Goal: Task Accomplishment & Management: Use online tool/utility

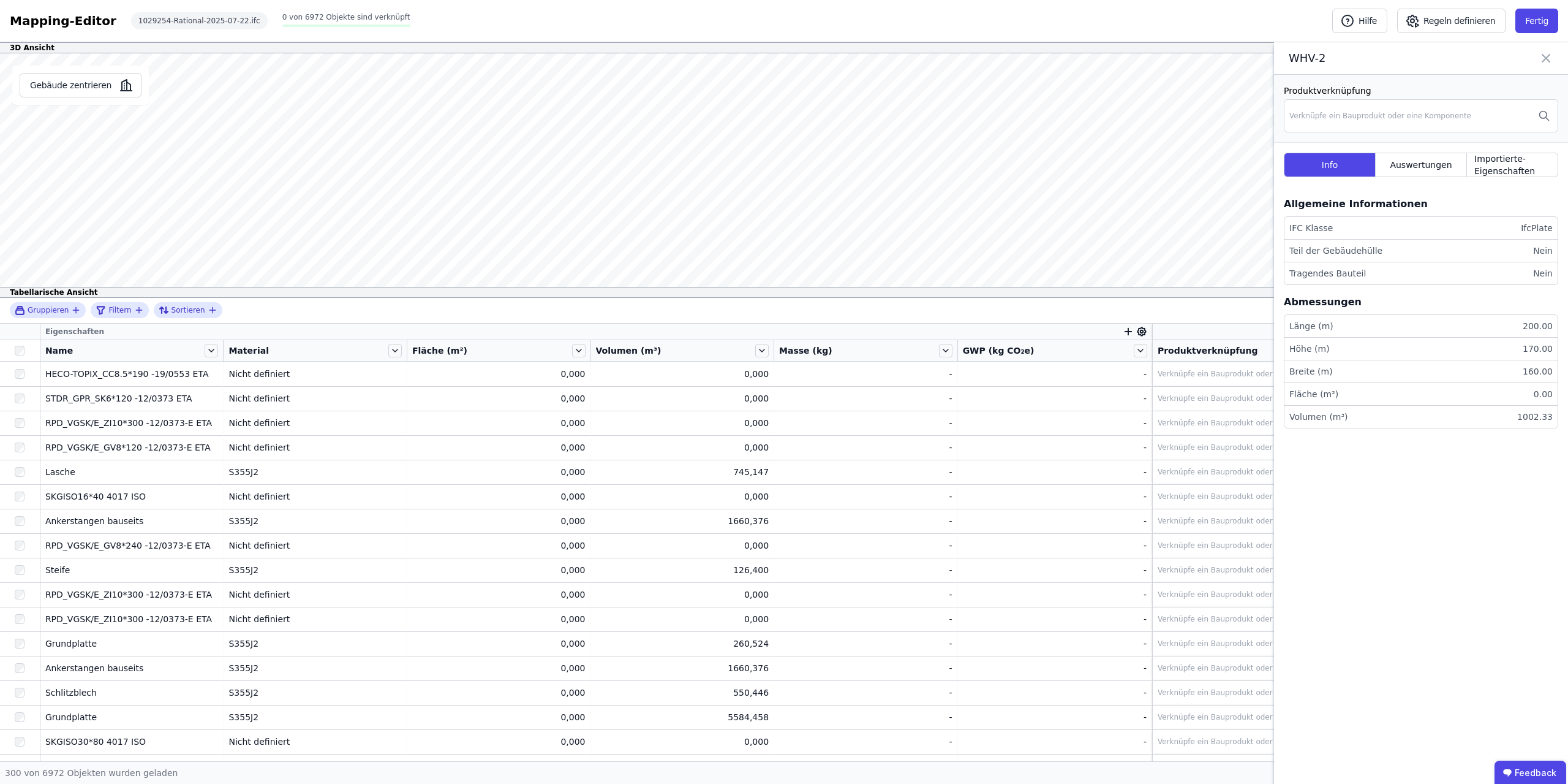
scroll to position [386, 0]
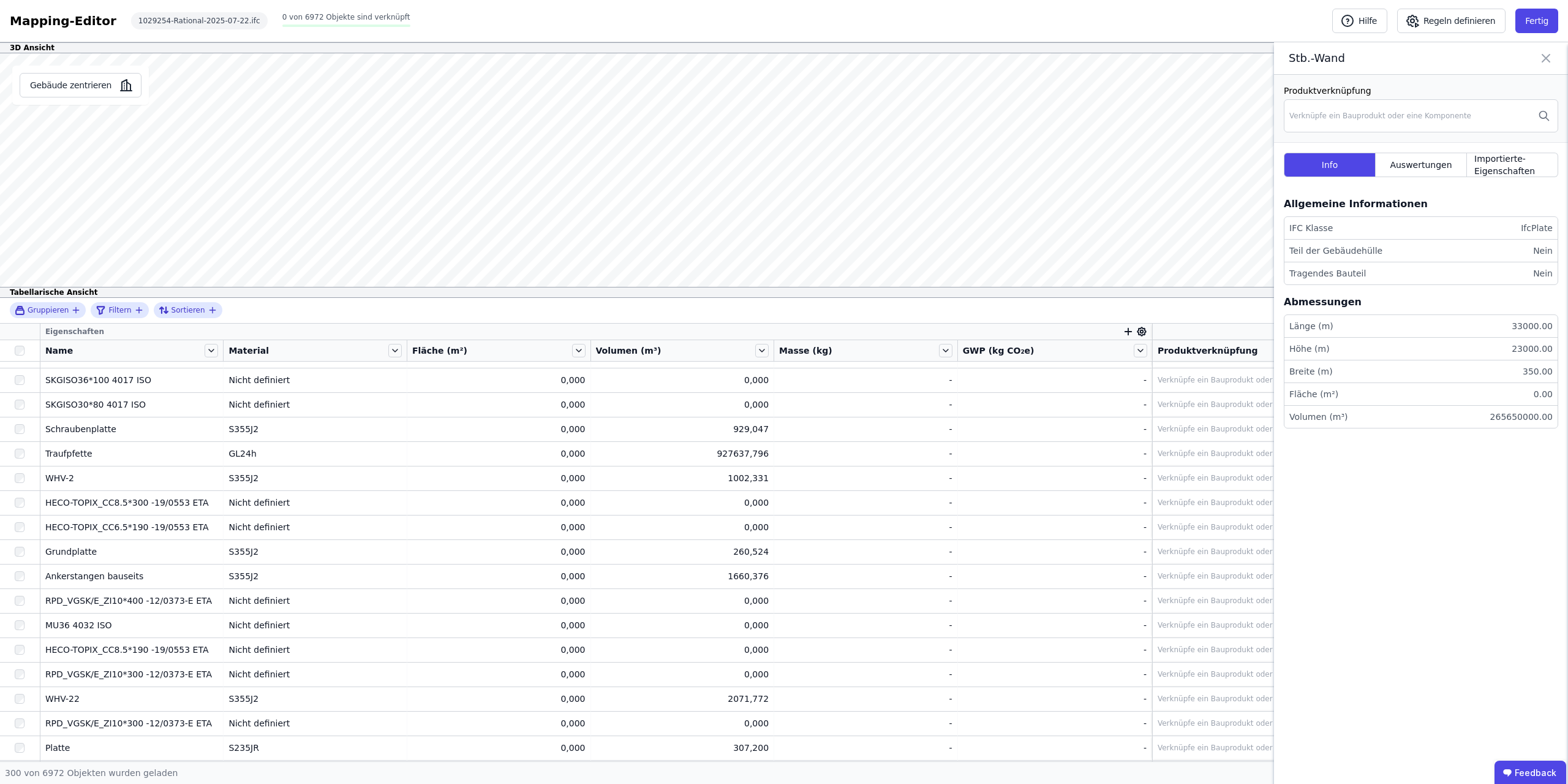
click at [1546, 57] on icon at bounding box center [1546, 58] width 14 height 17
click at [1441, 164] on span "Auswertungen" at bounding box center [1420, 165] width 62 height 13
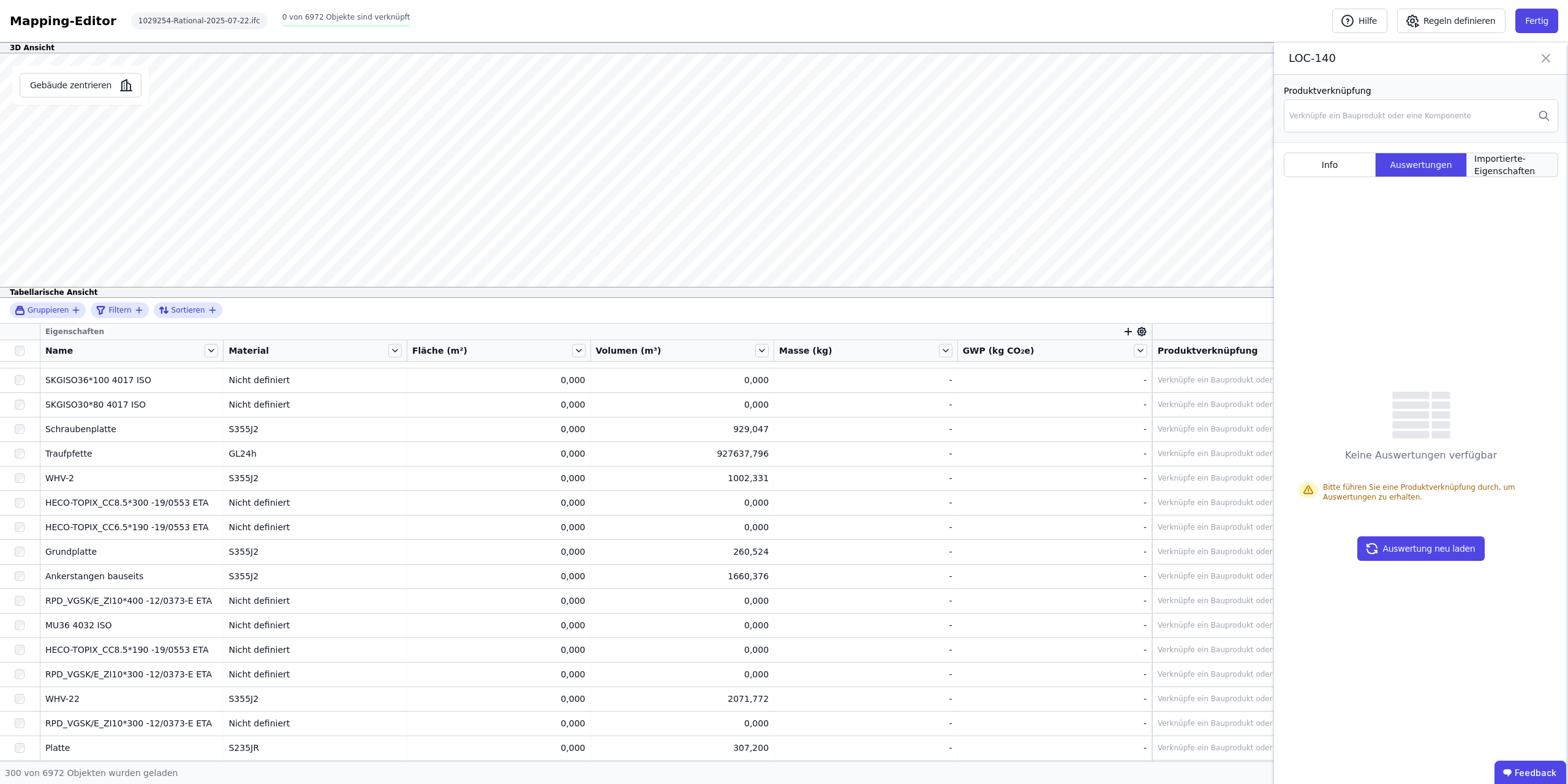
click at [1501, 159] on span "Importierte-Eigenschaften" at bounding box center [1511, 164] width 76 height 24
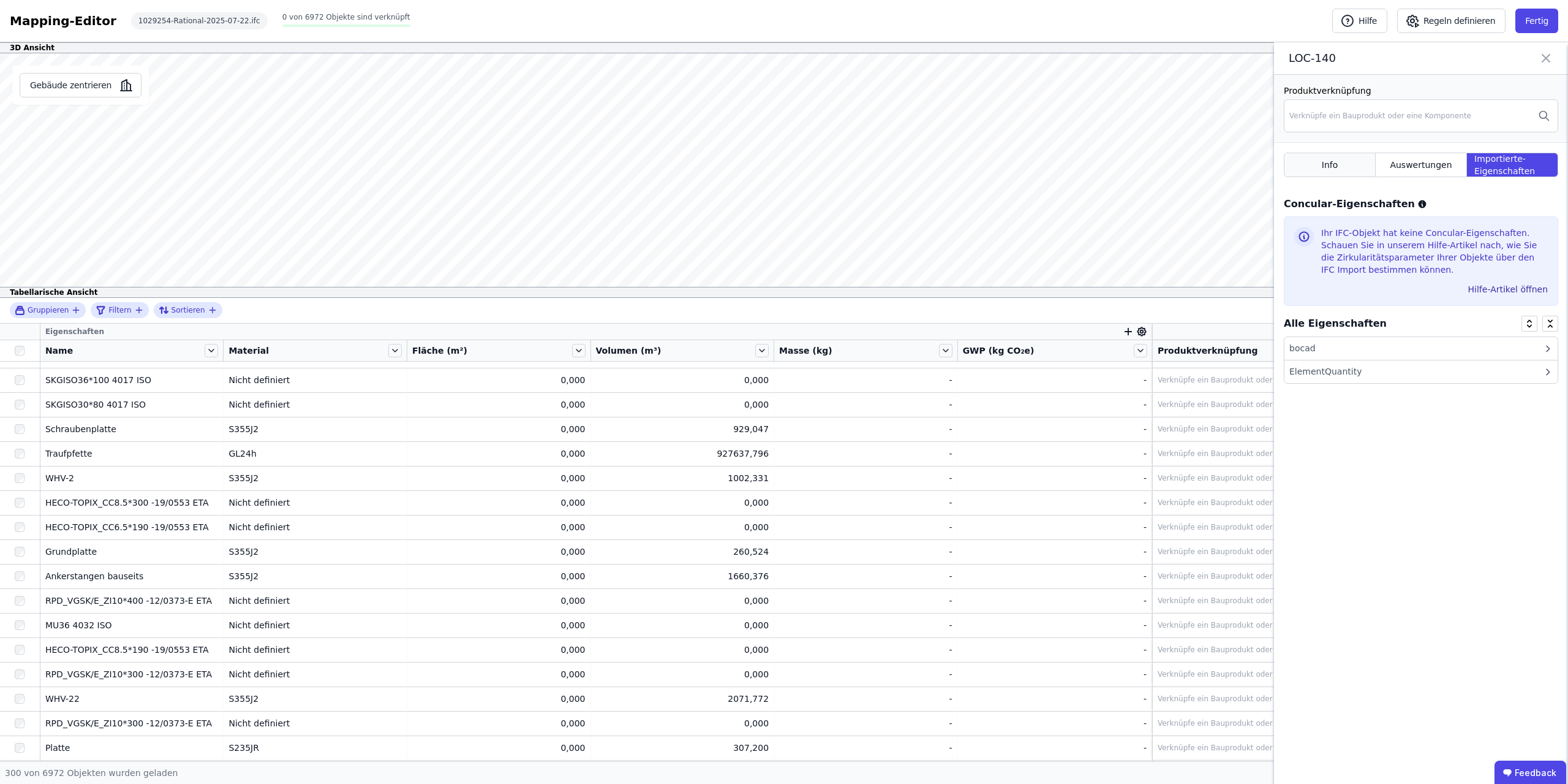
click at [1341, 158] on div "Info" at bounding box center [1330, 164] width 92 height 24
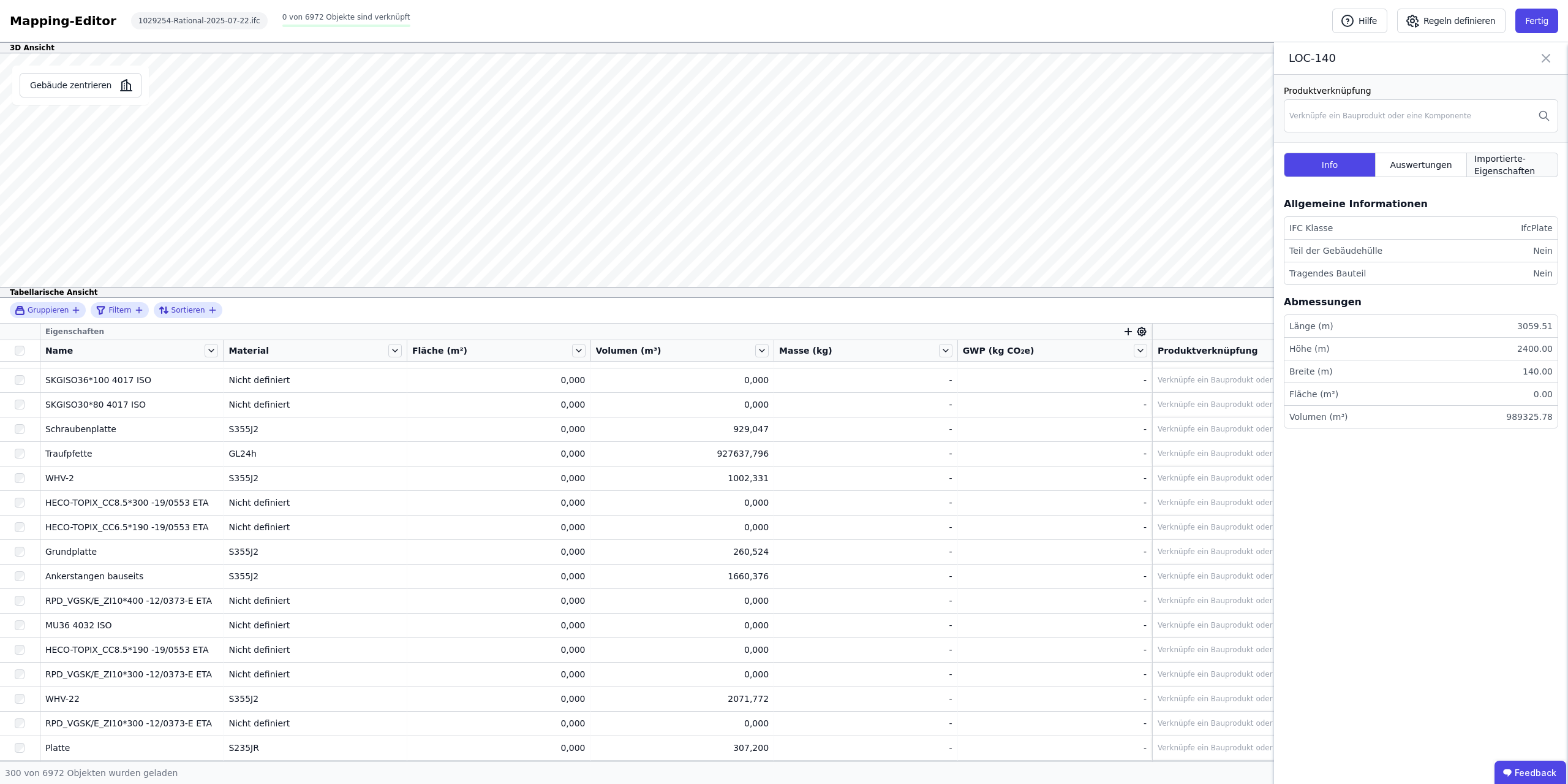
click at [1526, 165] on span "Importierte-Eigenschaften" at bounding box center [1511, 164] width 76 height 24
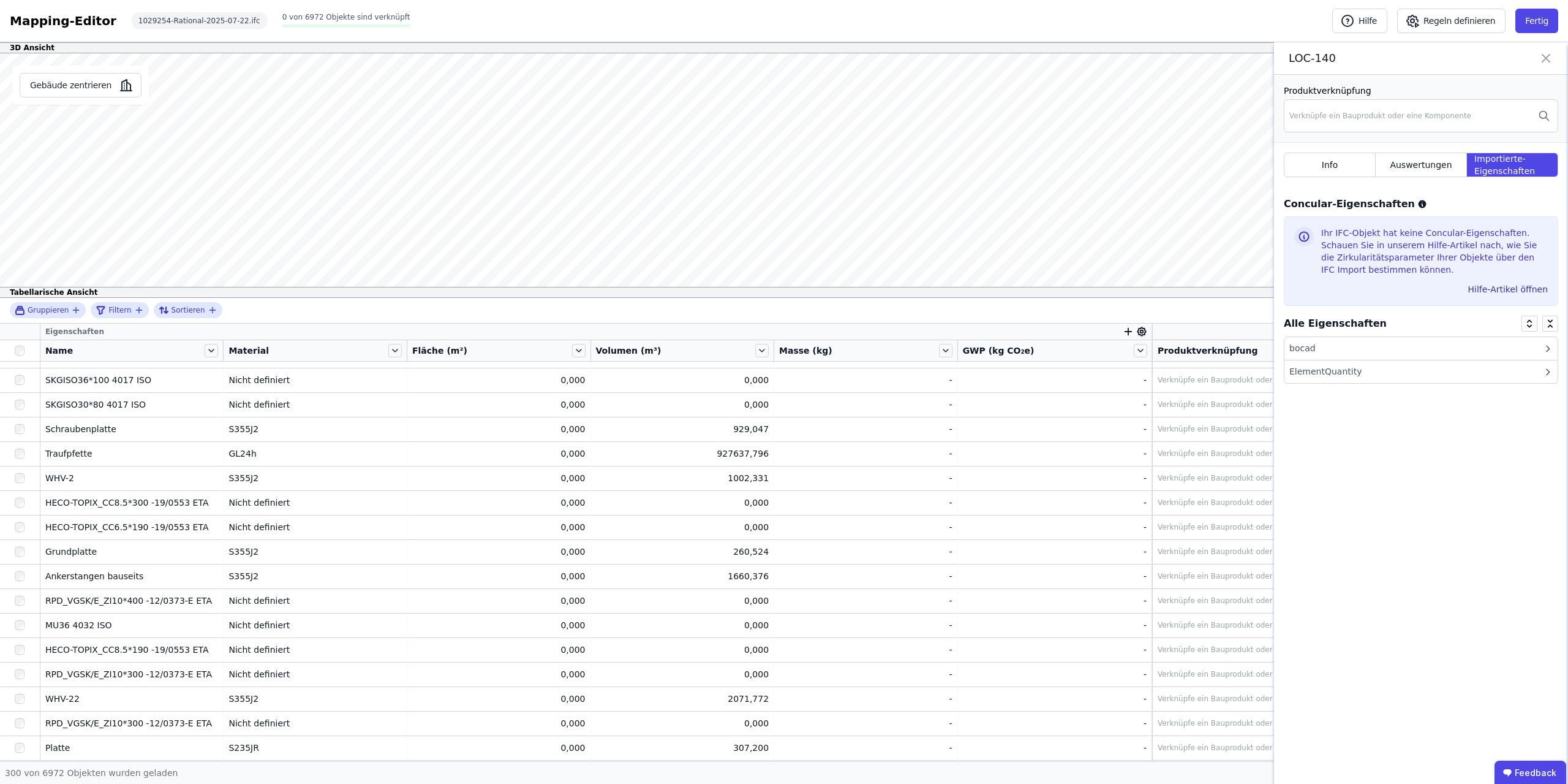
click at [1546, 59] on icon at bounding box center [1546, 58] width 14 height 17
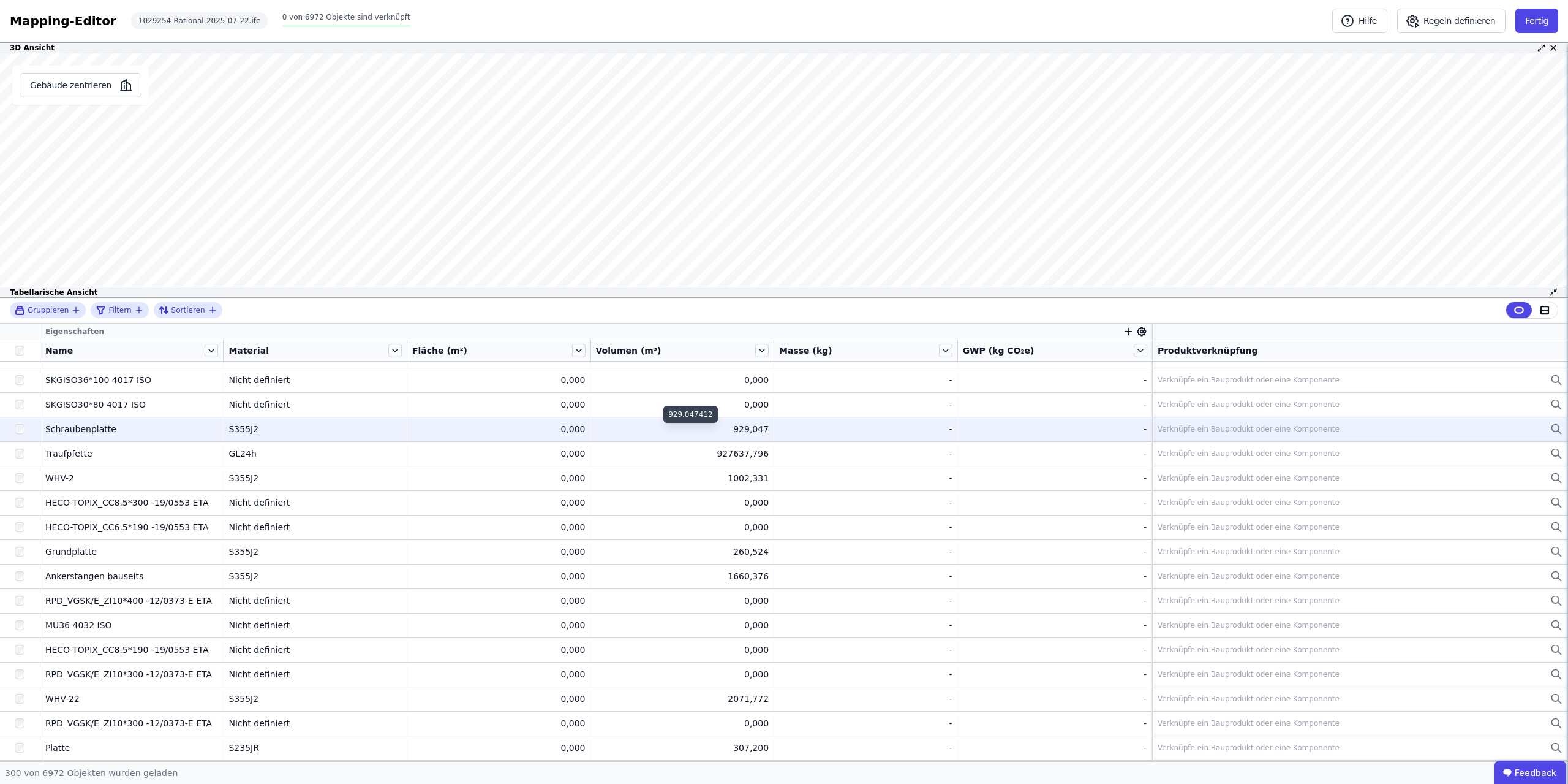
click at [756, 431] on div "929,047" at bounding box center [682, 429] width 174 height 13
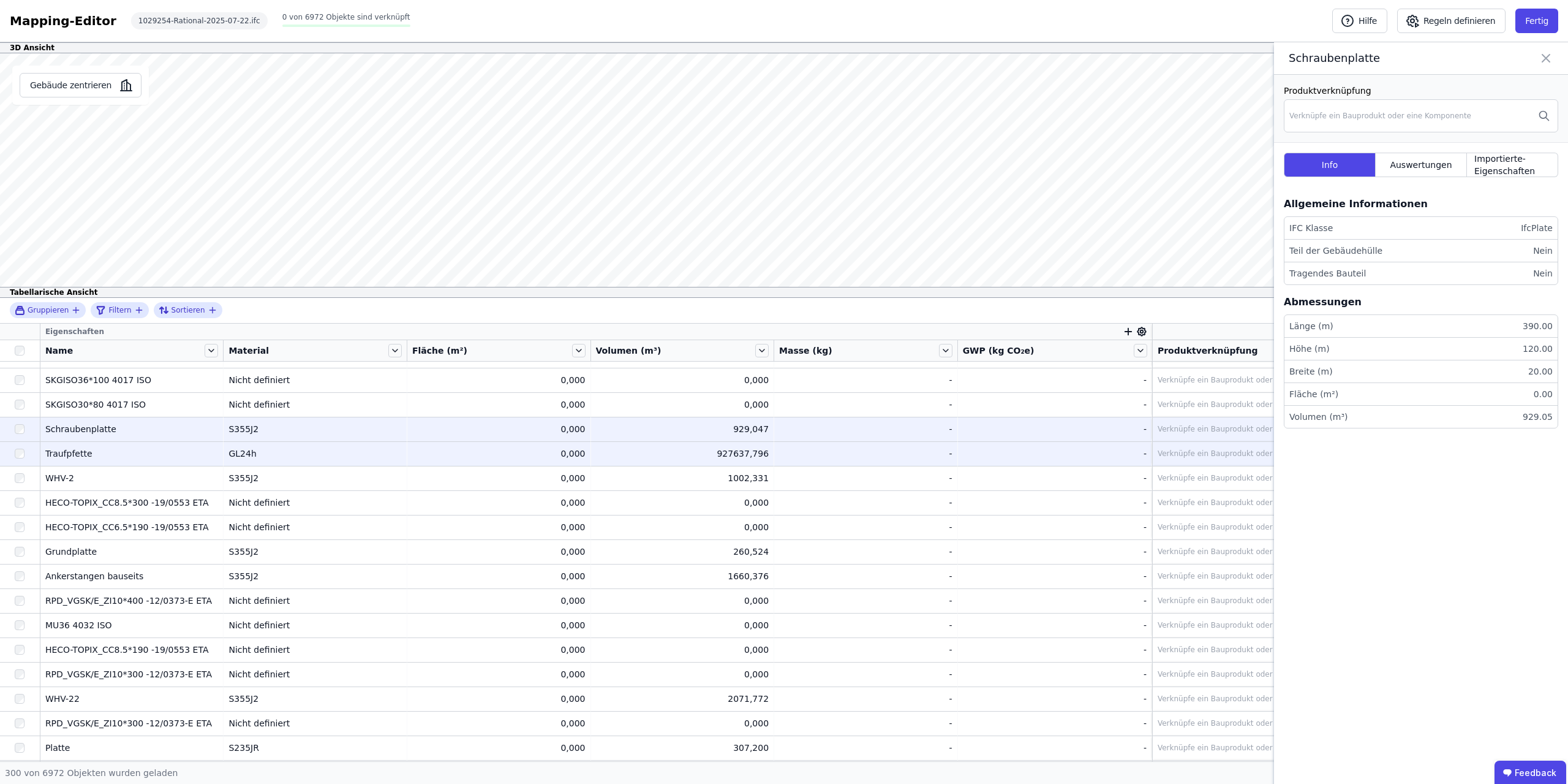
click at [753, 456] on div "927637,796" at bounding box center [682, 454] width 174 height 13
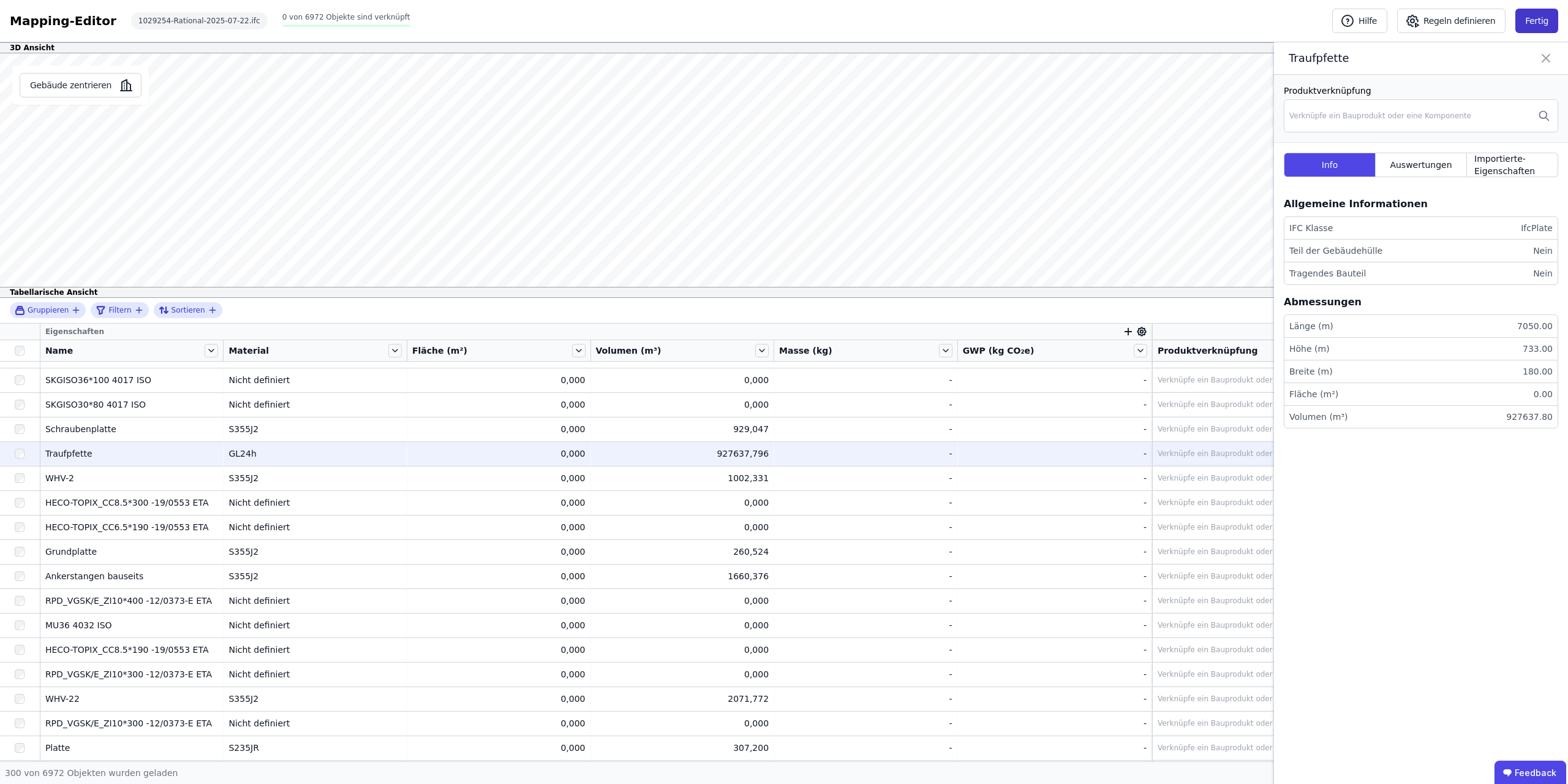
click at [1542, 16] on button "Fertig" at bounding box center [1537, 21] width 43 height 24
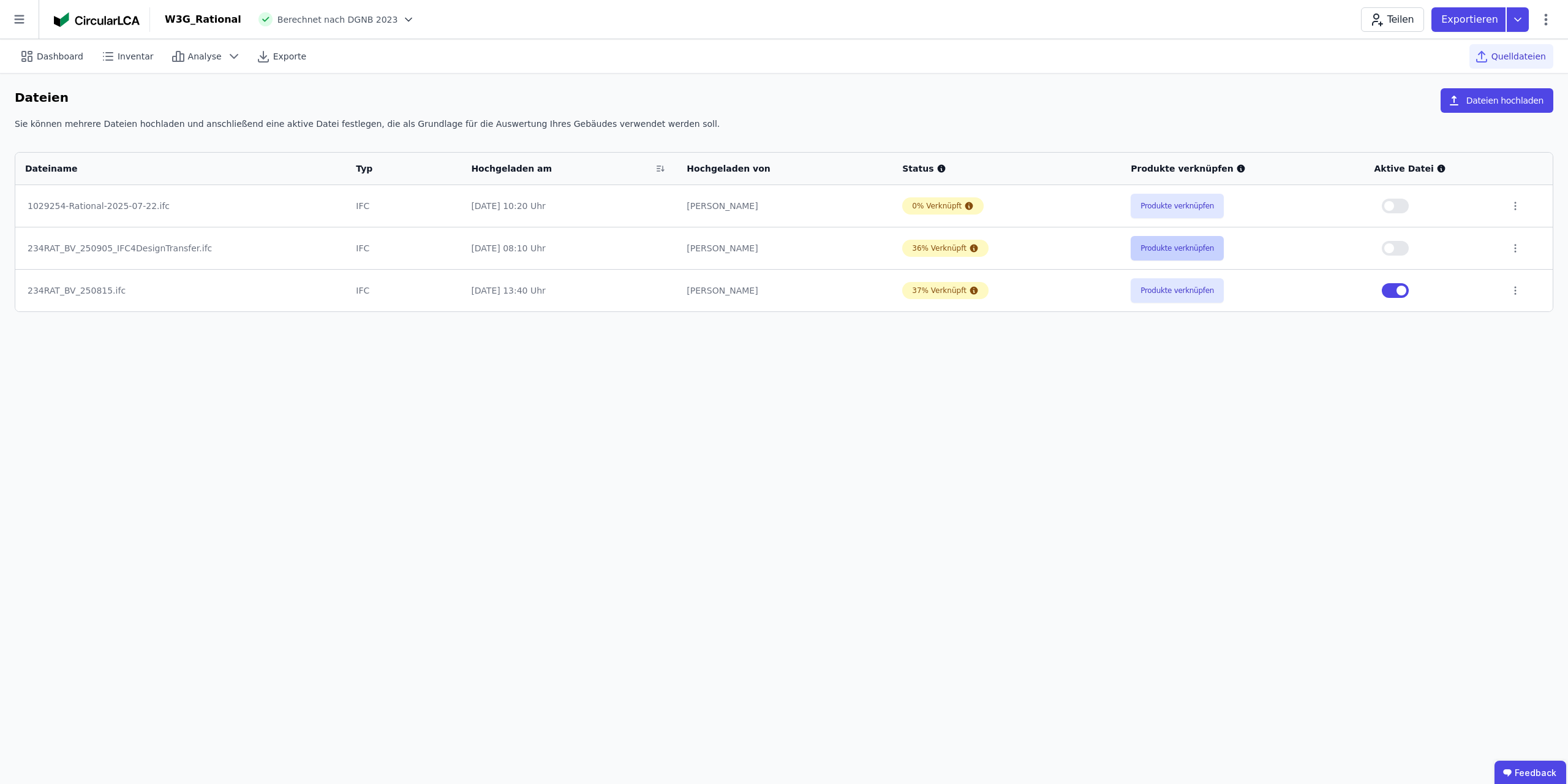
click at [1194, 248] on button "Produkte verknüpfen" at bounding box center [1177, 248] width 93 height 24
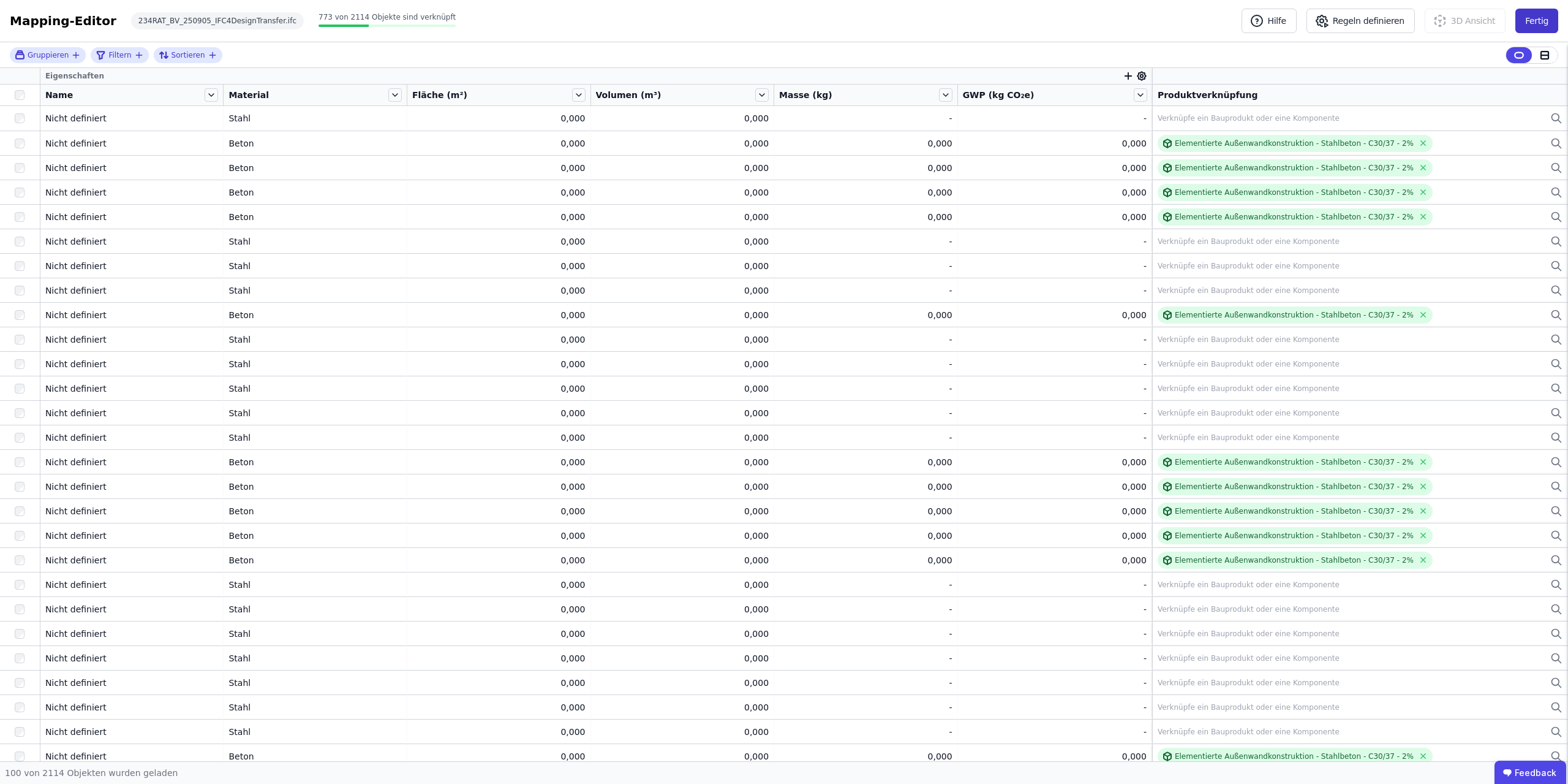
click at [1547, 16] on button "Fertig" at bounding box center [1537, 21] width 43 height 24
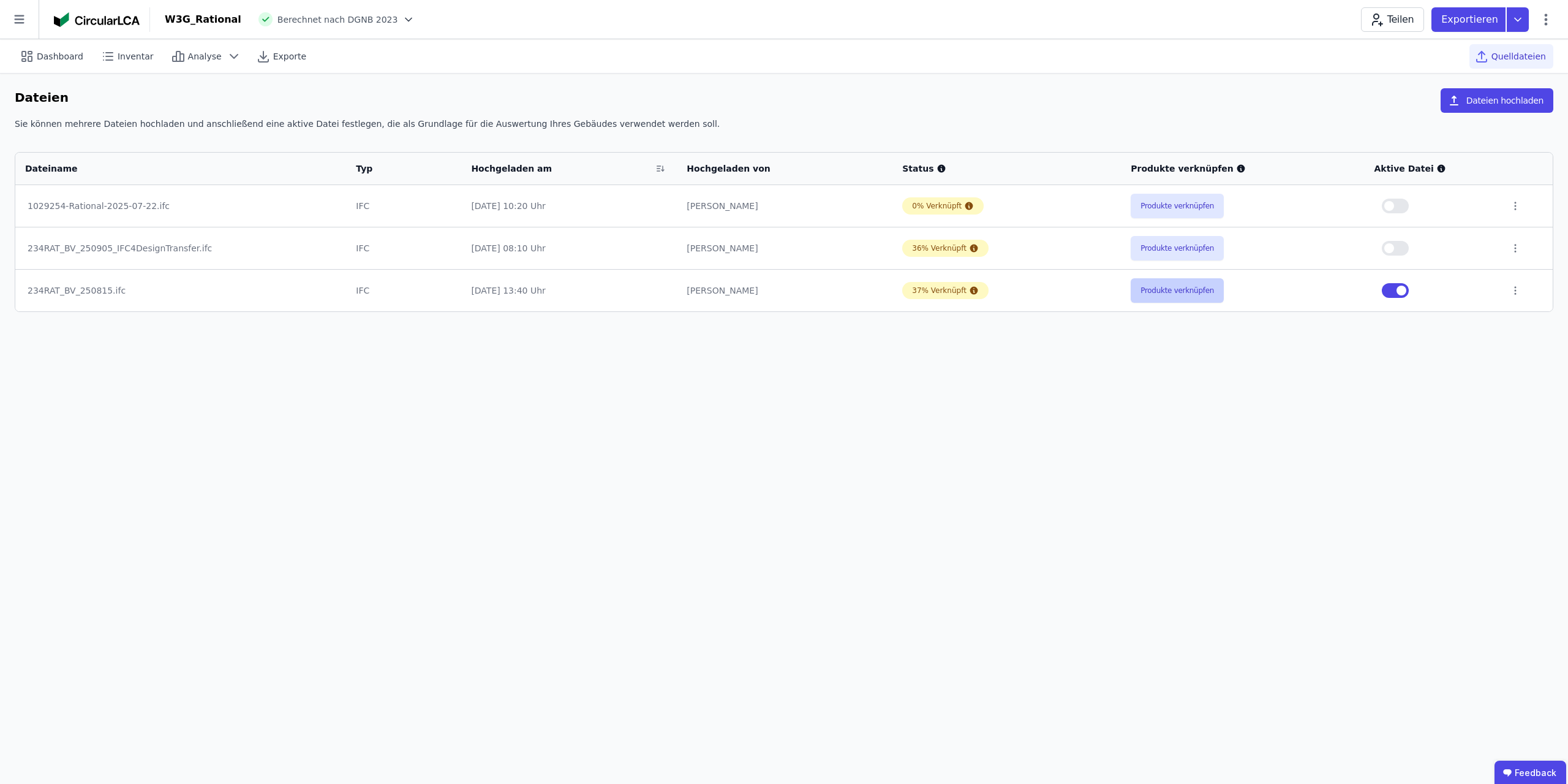
click at [1184, 290] on button "Produkte verknüpfen" at bounding box center [1177, 290] width 93 height 24
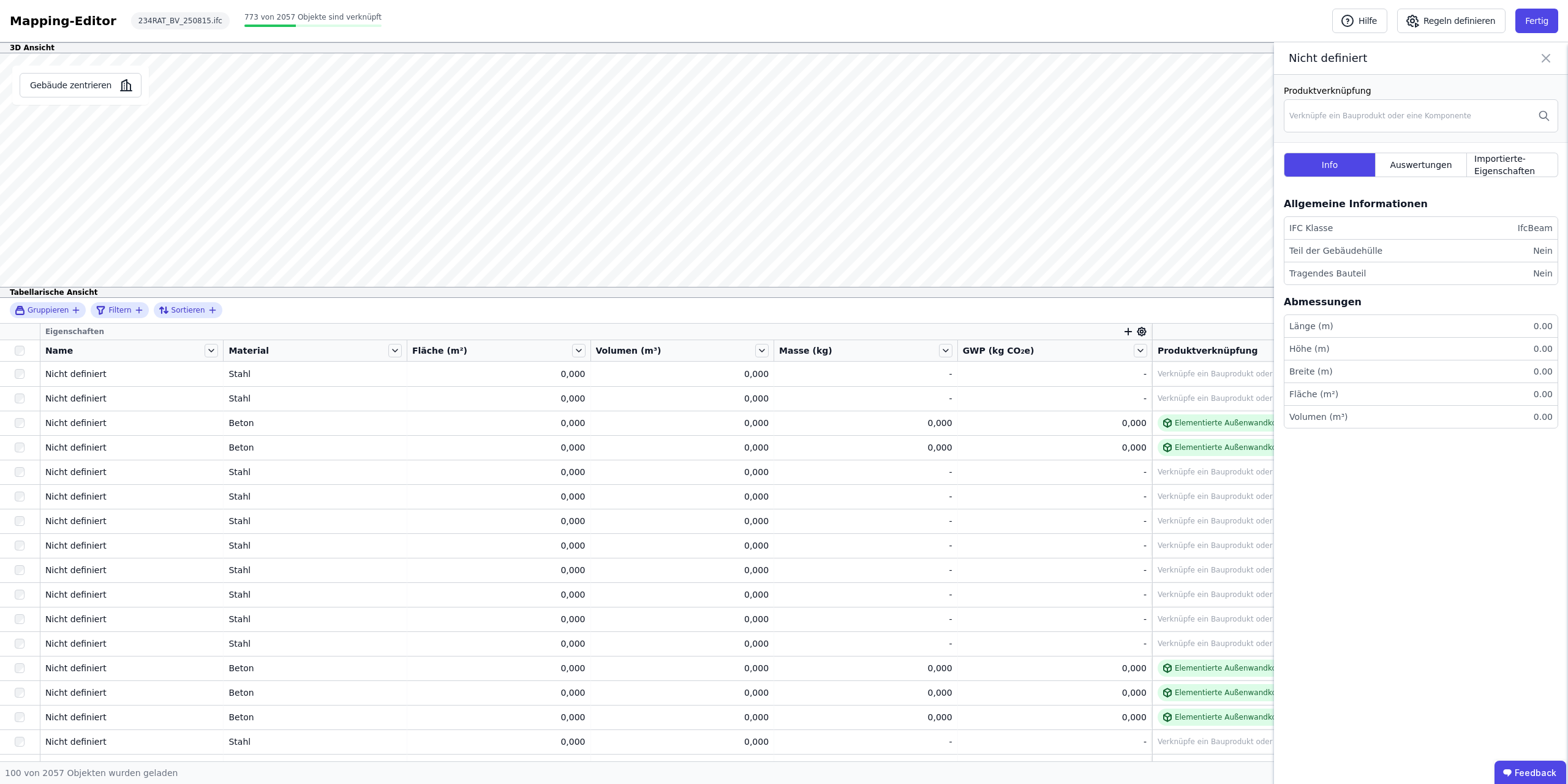
click at [1544, 57] on icon at bounding box center [1546, 59] width 7 height 7
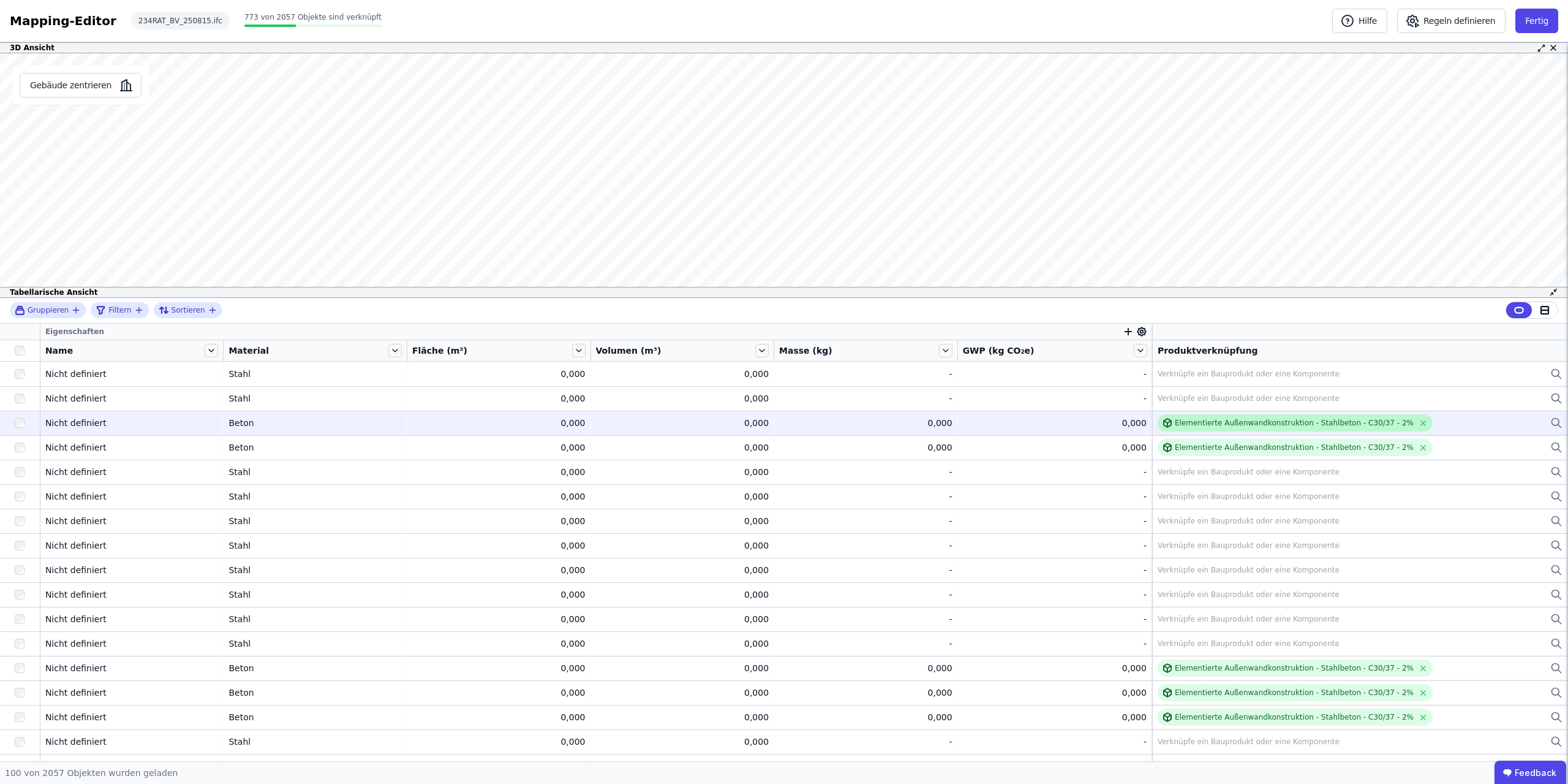
click at [1220, 418] on div "Elementierte Außenwandkonstruktion - Stahlbeton - C30/37 - 2%" at bounding box center [1295, 422] width 275 height 17
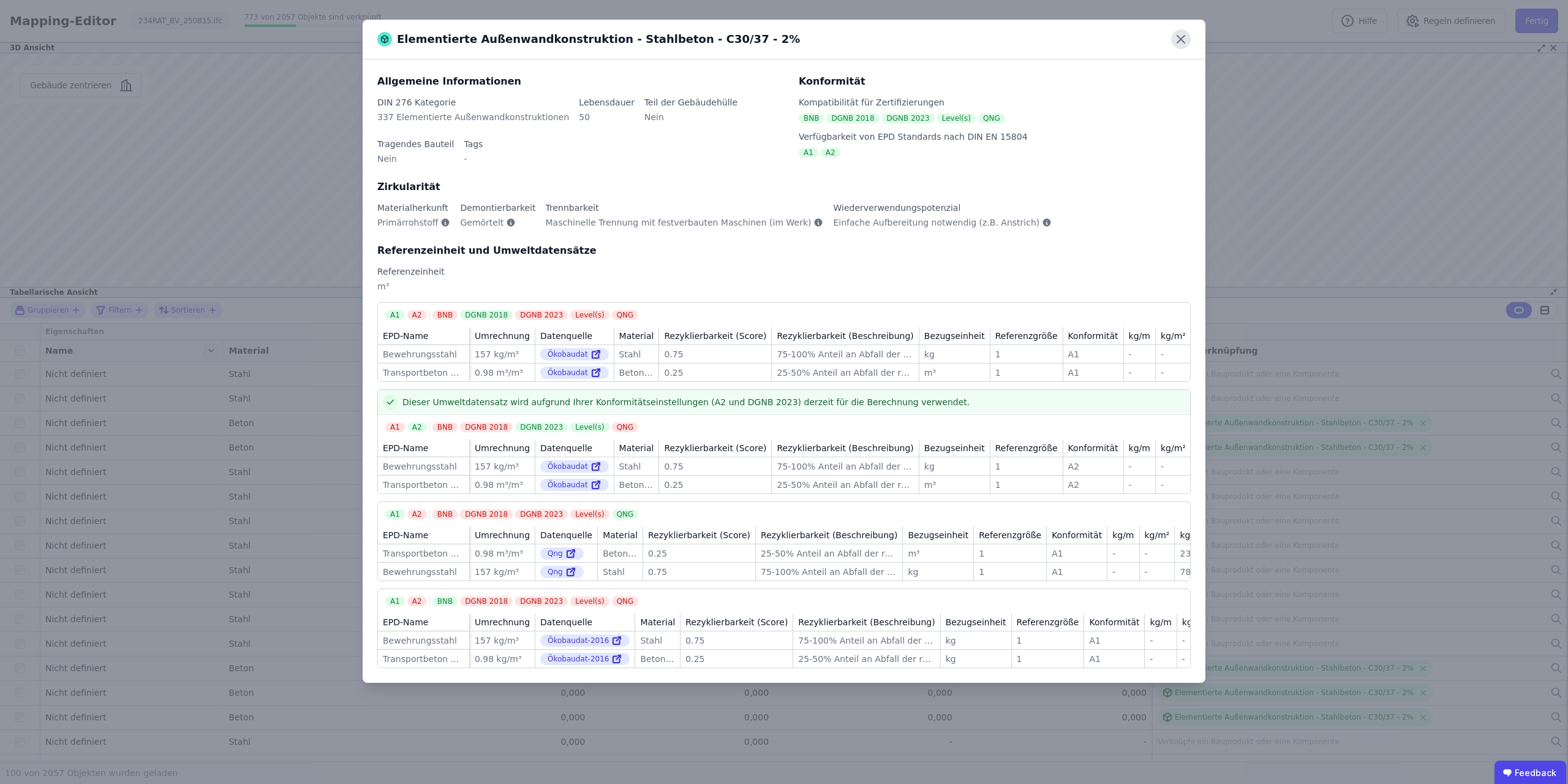
click at [1180, 41] on icon at bounding box center [1180, 40] width 20 height 20
